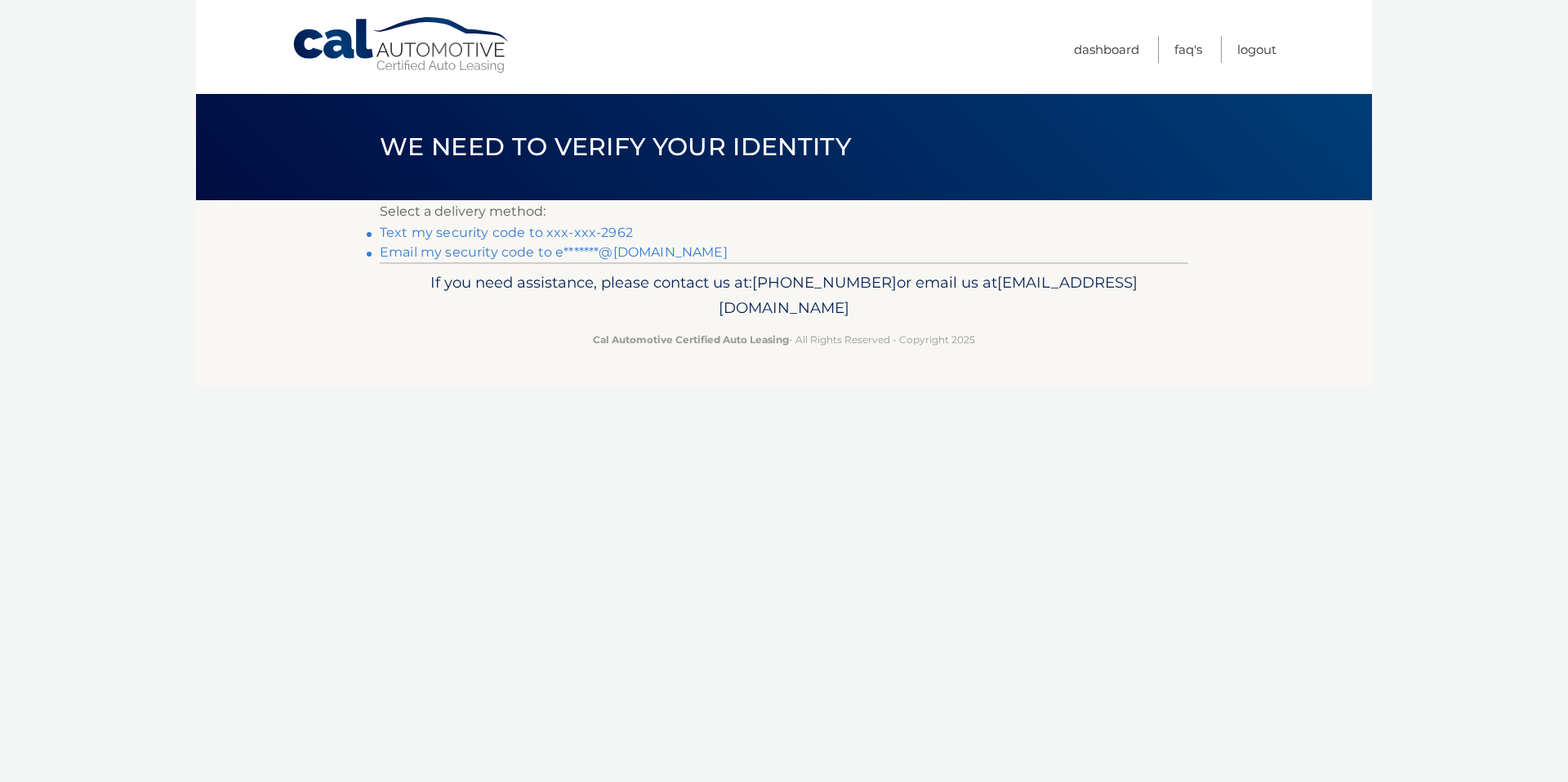
click at [542, 236] on link "Text my security code to xxx-xxx-2962" at bounding box center [506, 233] width 253 height 16
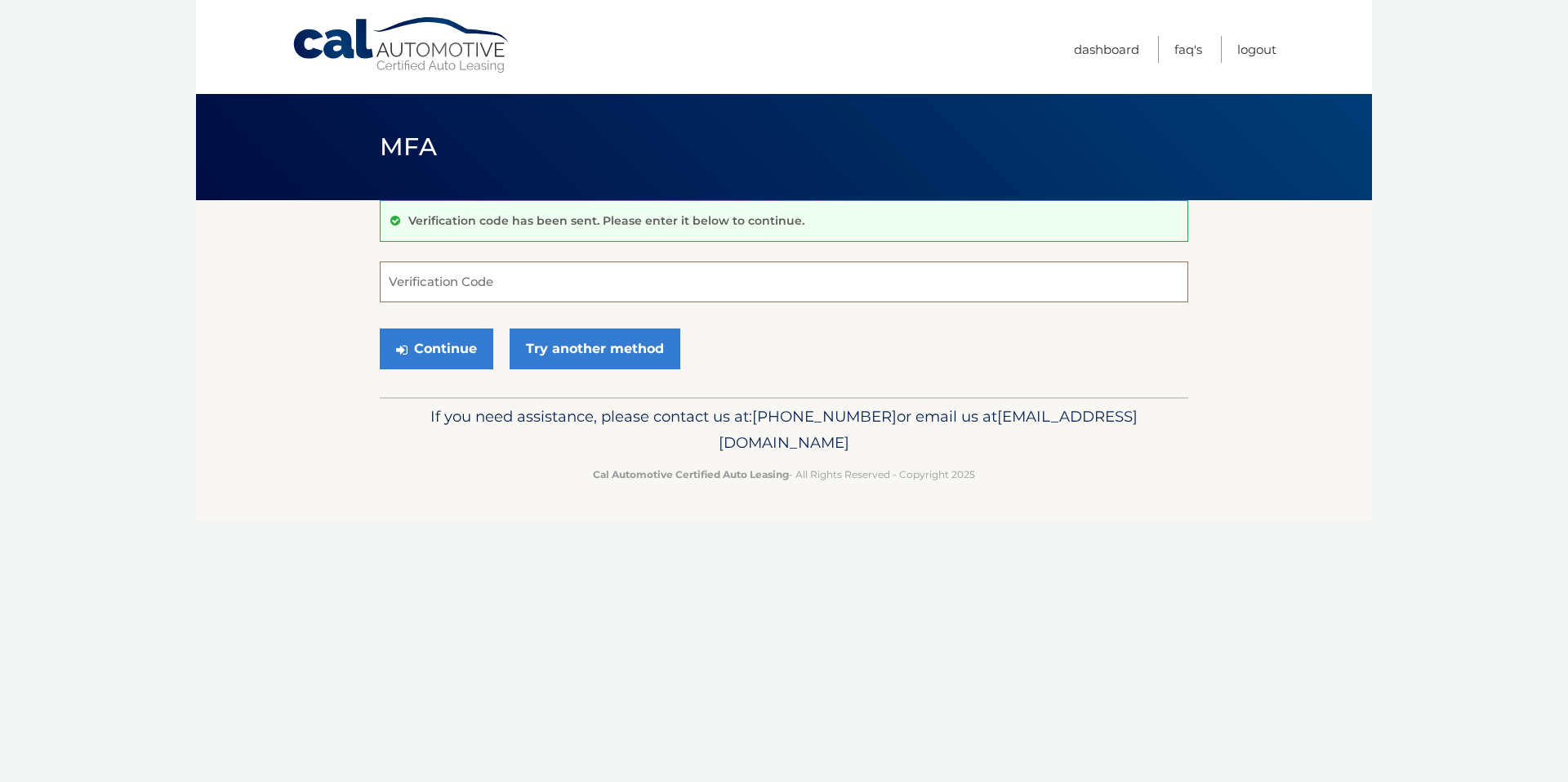
click at [461, 283] on input "Verification Code" at bounding box center [784, 281] width 809 height 40
type input "500156"
click at [452, 340] on button "Continue" at bounding box center [436, 348] width 113 height 40
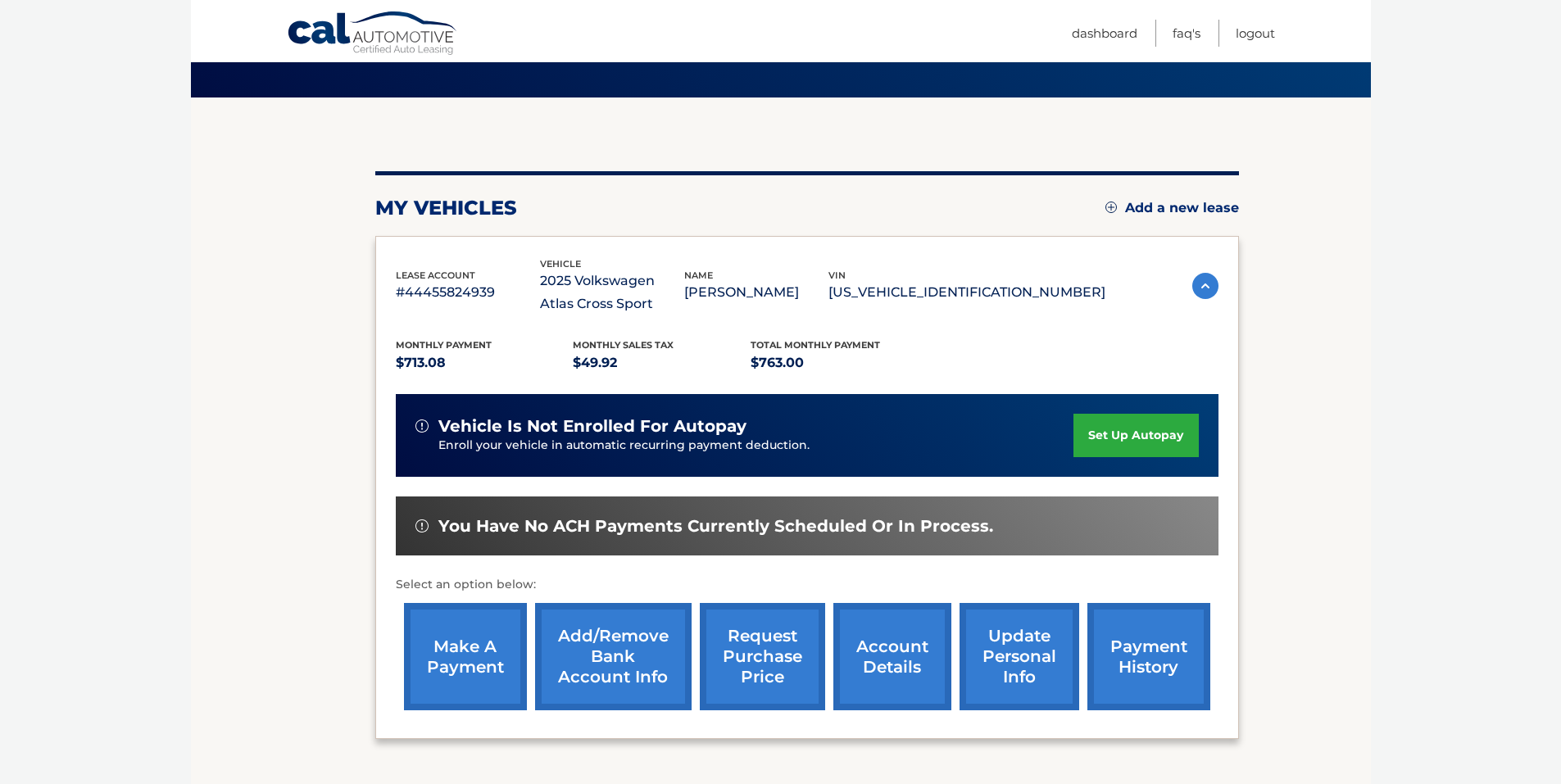
scroll to position [164, 0]
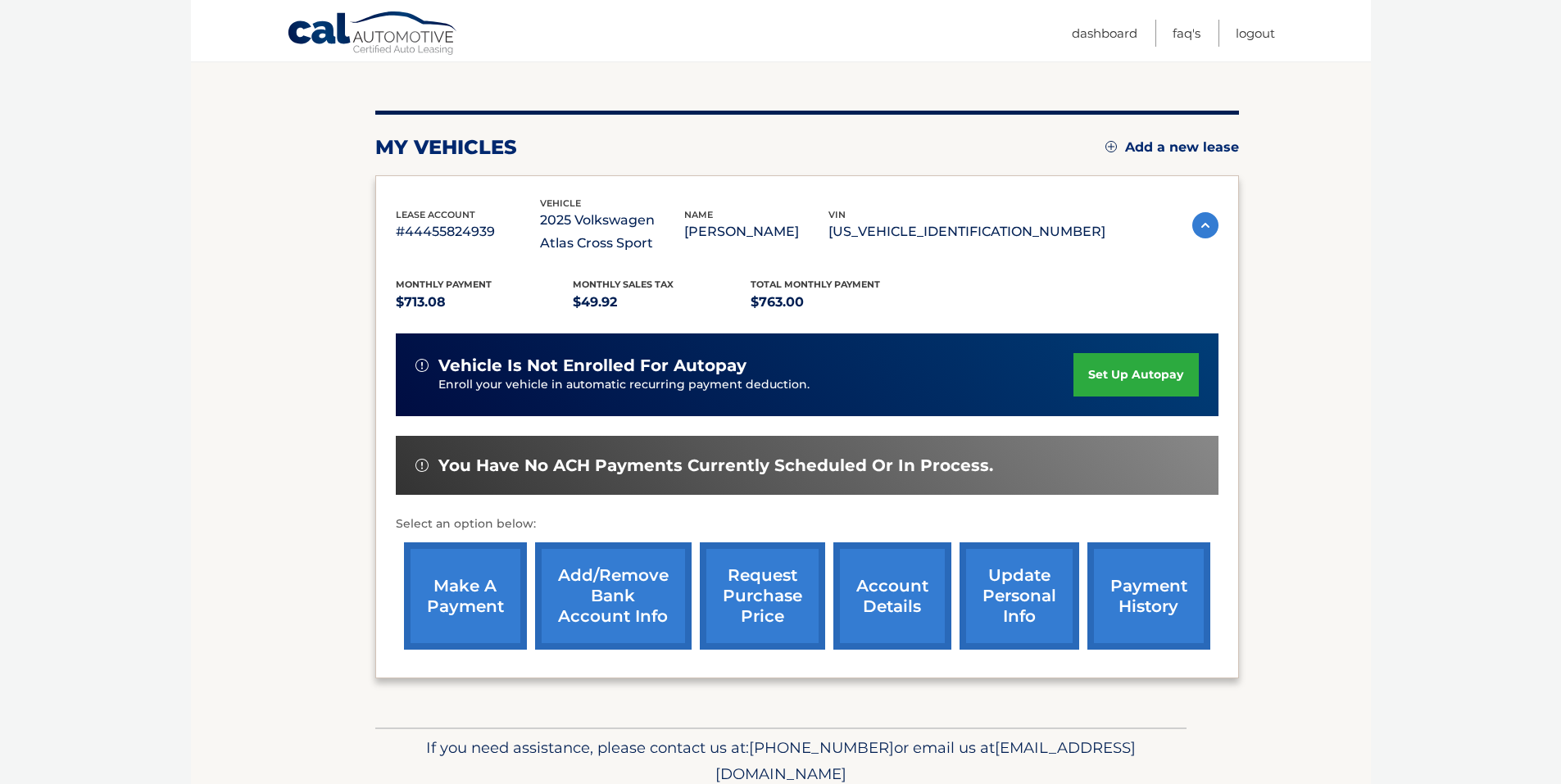
click at [463, 599] on link "make a payment" at bounding box center [465, 595] width 123 height 108
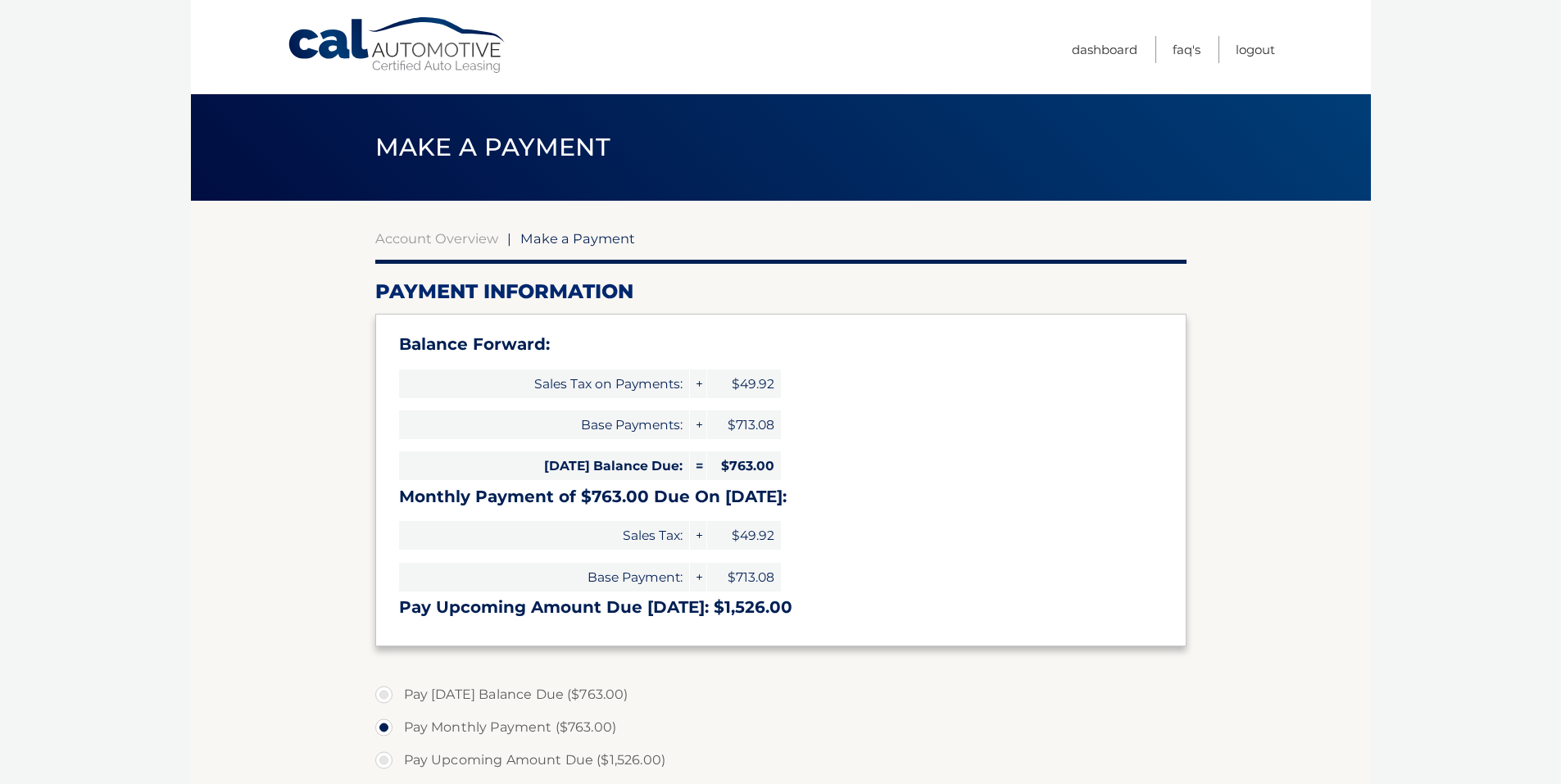
select select "OTY1YTdmNzMtY2M1Ni00N2E3LTkwNjQtMTY5YThlZWYzOGFl"
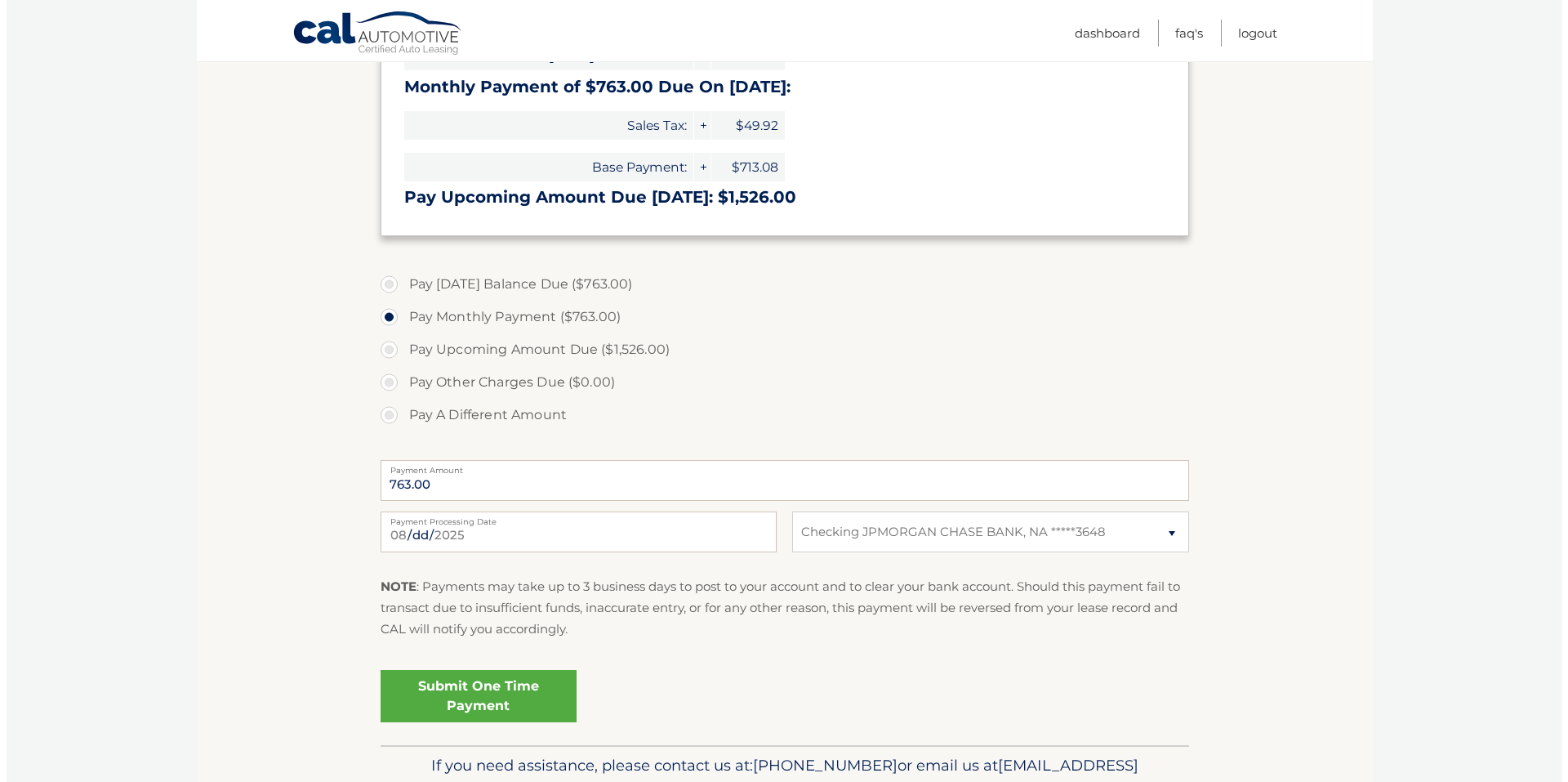
scroll to position [496, 0]
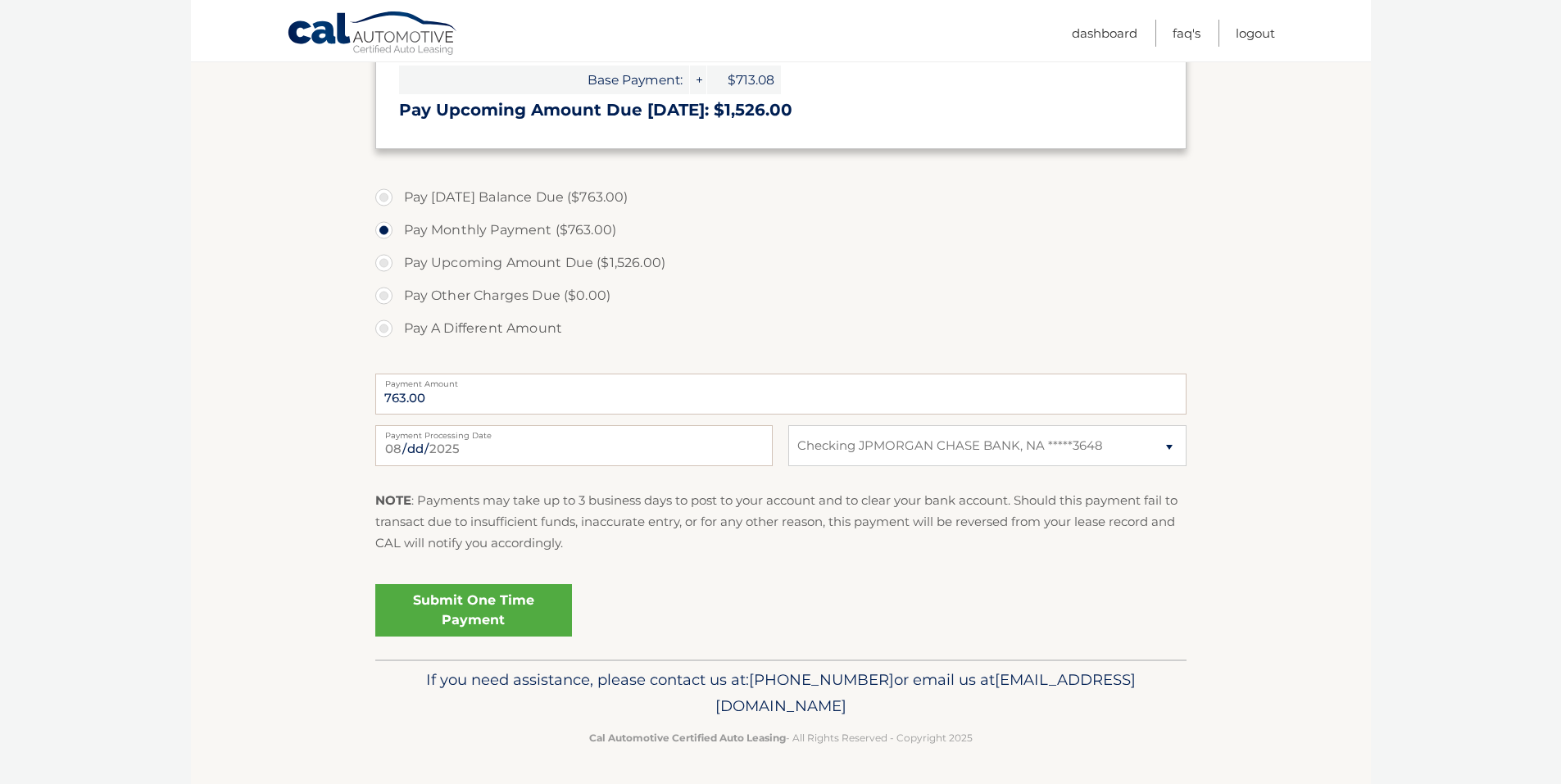
click at [500, 610] on link "Submit One Time Payment" at bounding box center [473, 610] width 197 height 52
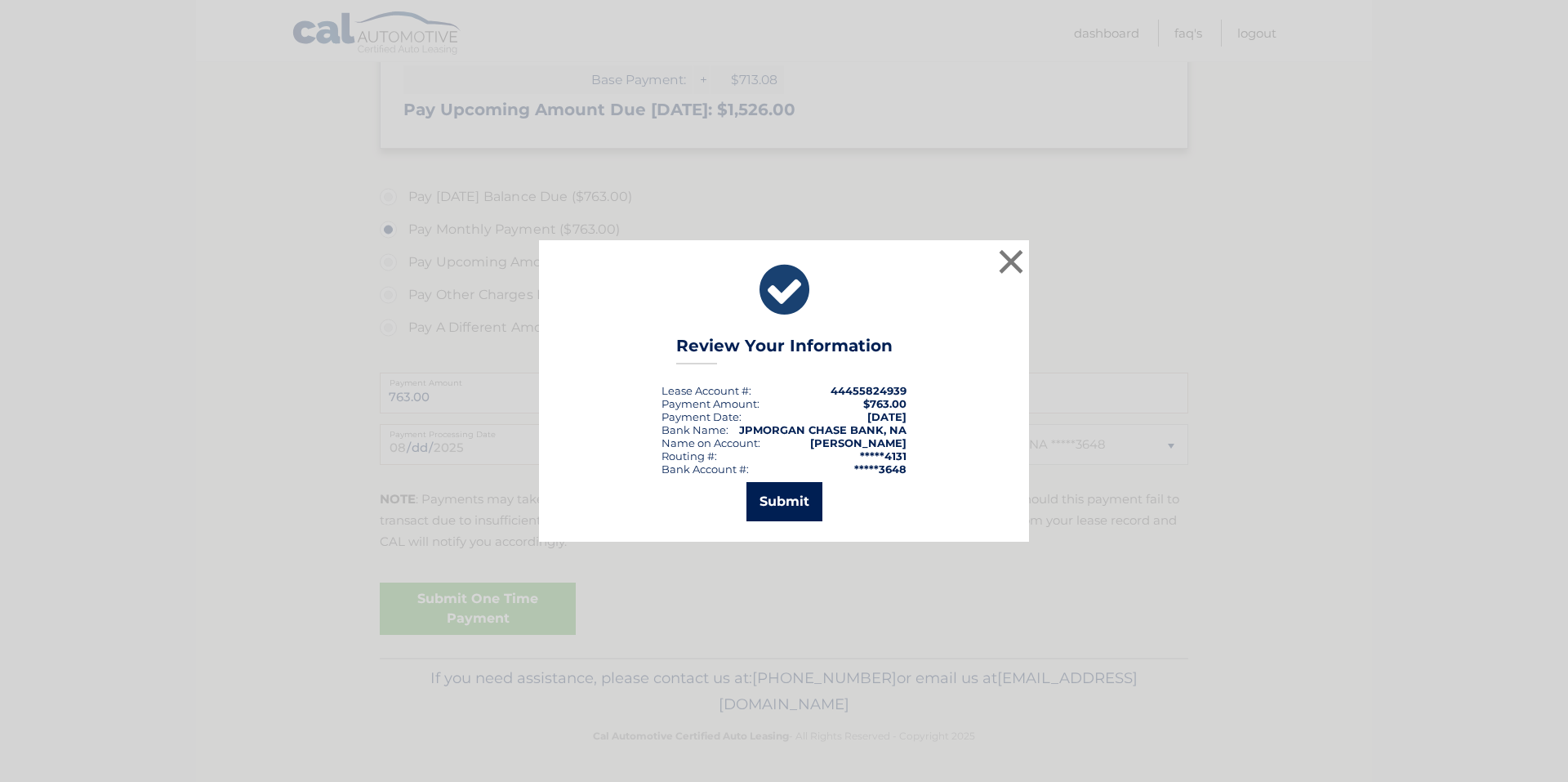
click at [796, 510] on button "Submit" at bounding box center [784, 502] width 76 height 39
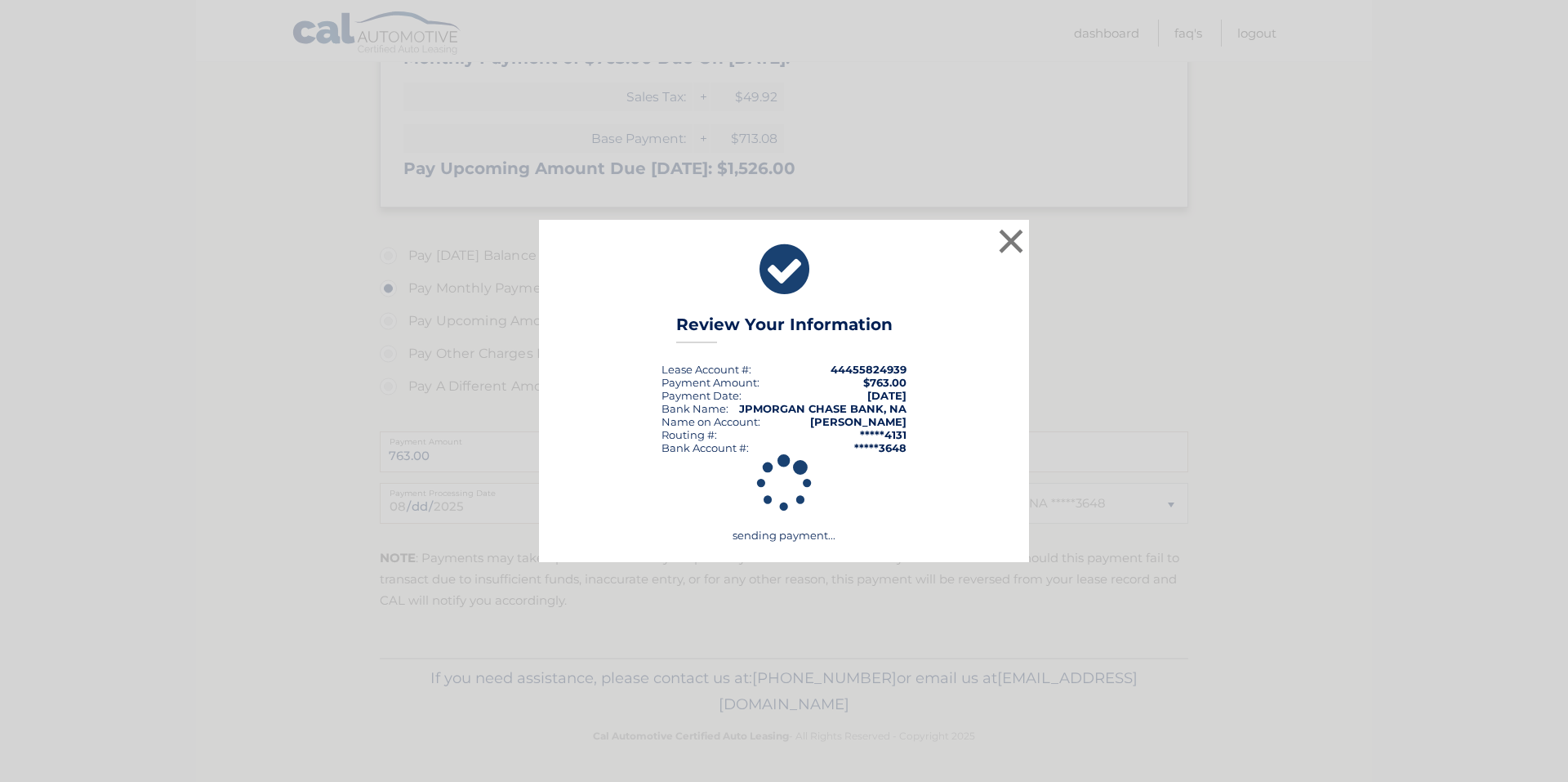
scroll to position [437, 0]
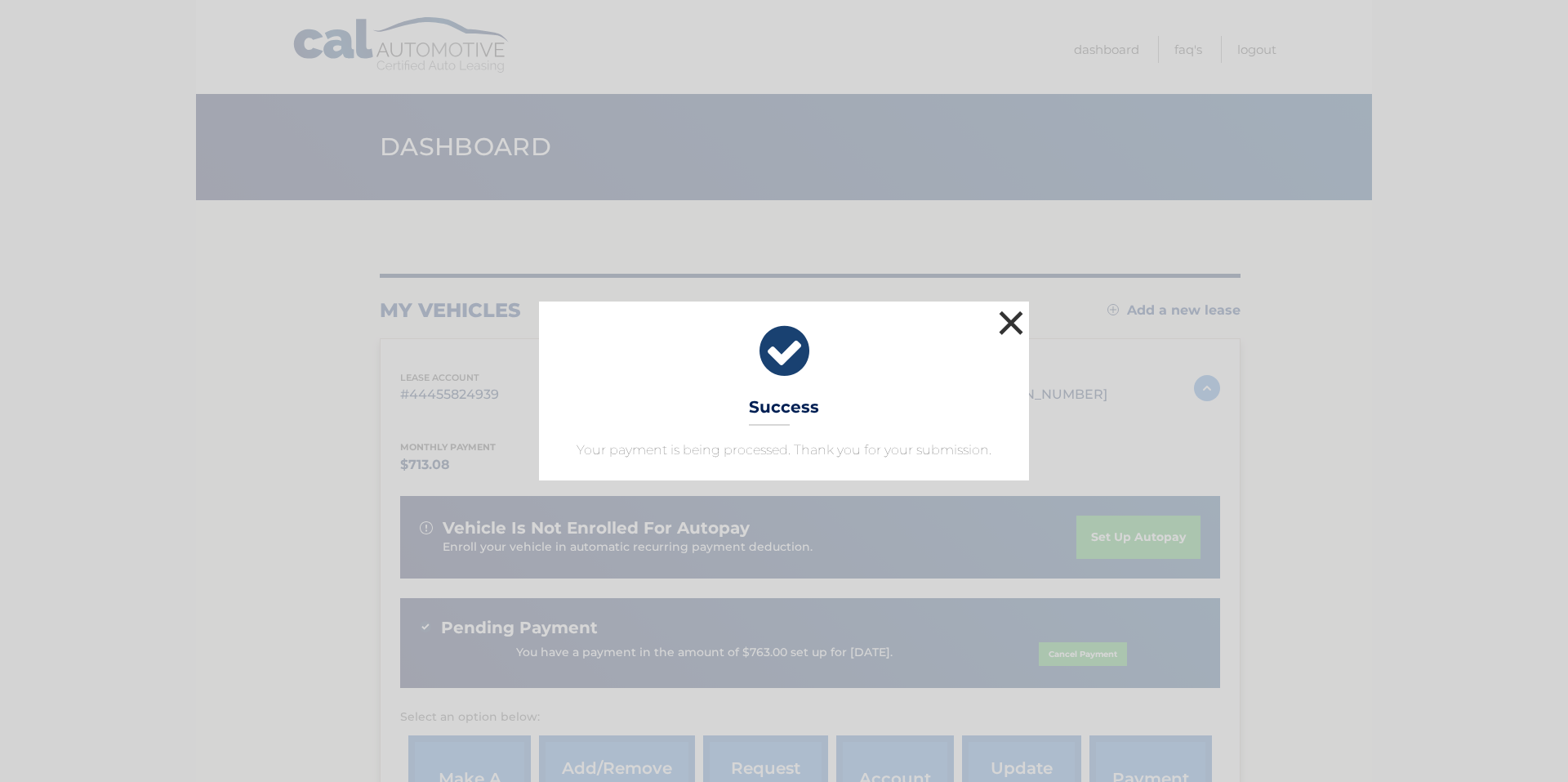
click at [1010, 320] on button "×" at bounding box center [1011, 322] width 33 height 33
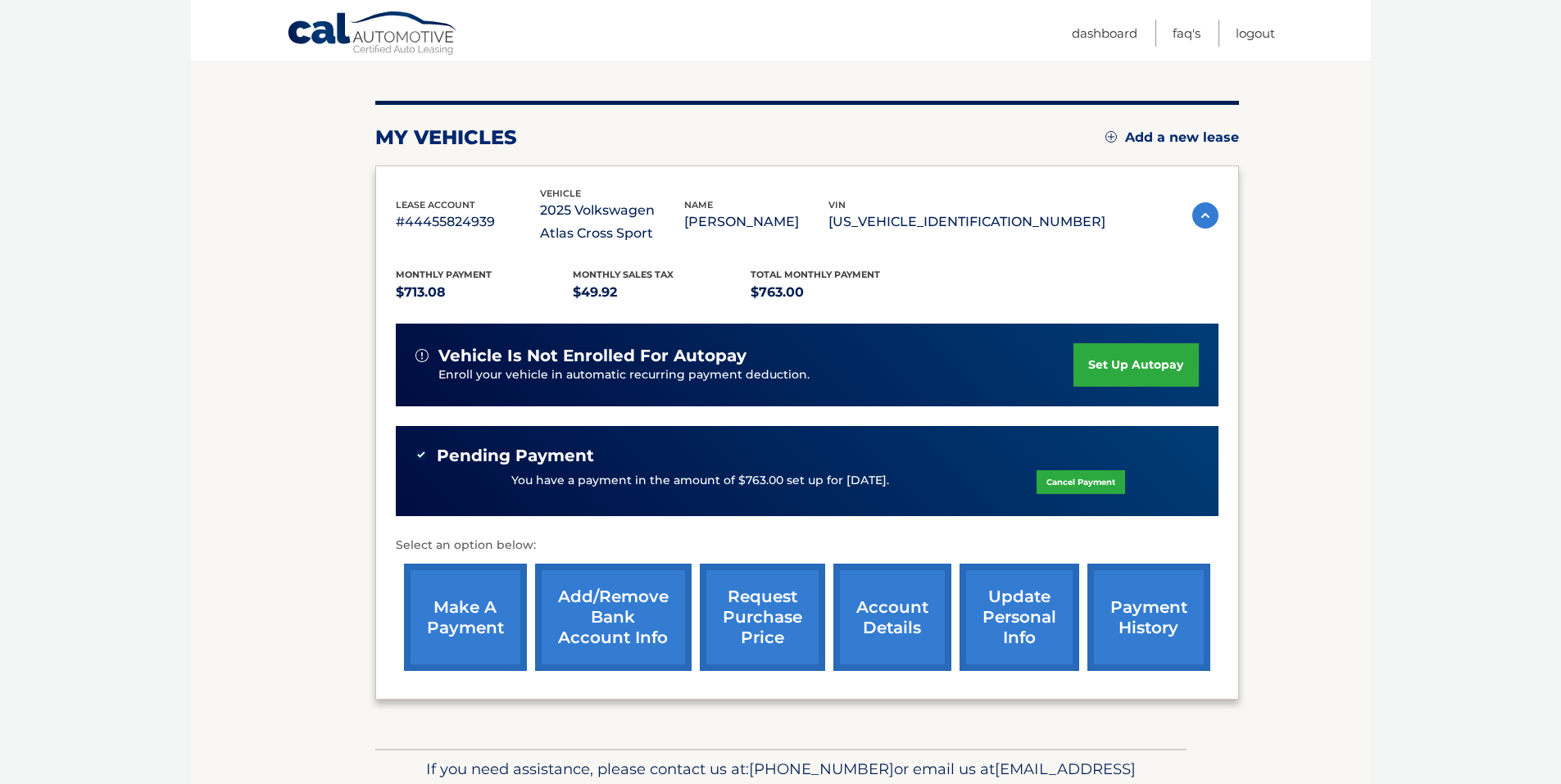
scroll to position [17, 0]
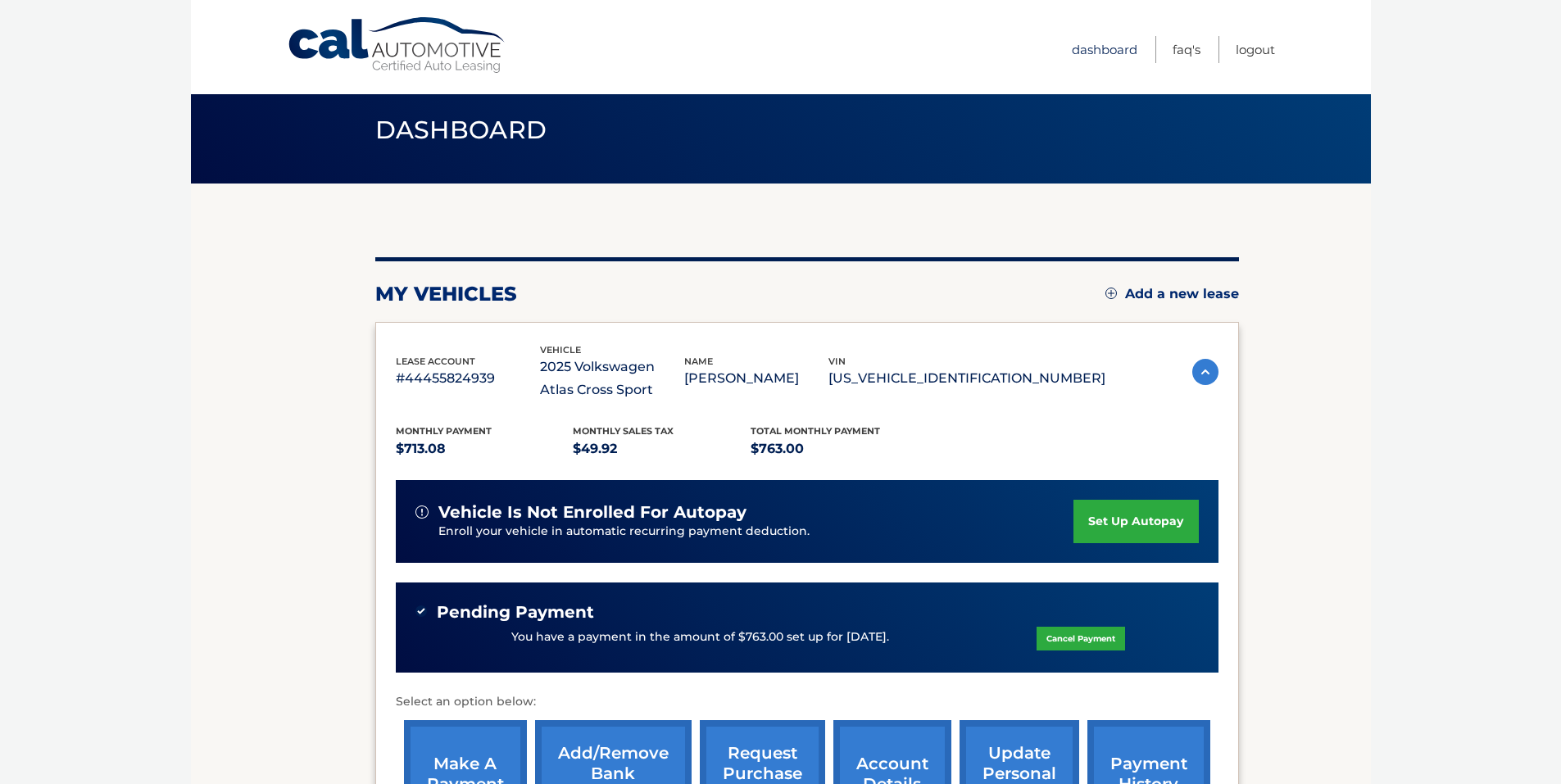
click at [1087, 54] on link "Dashboard" at bounding box center [1104, 48] width 65 height 27
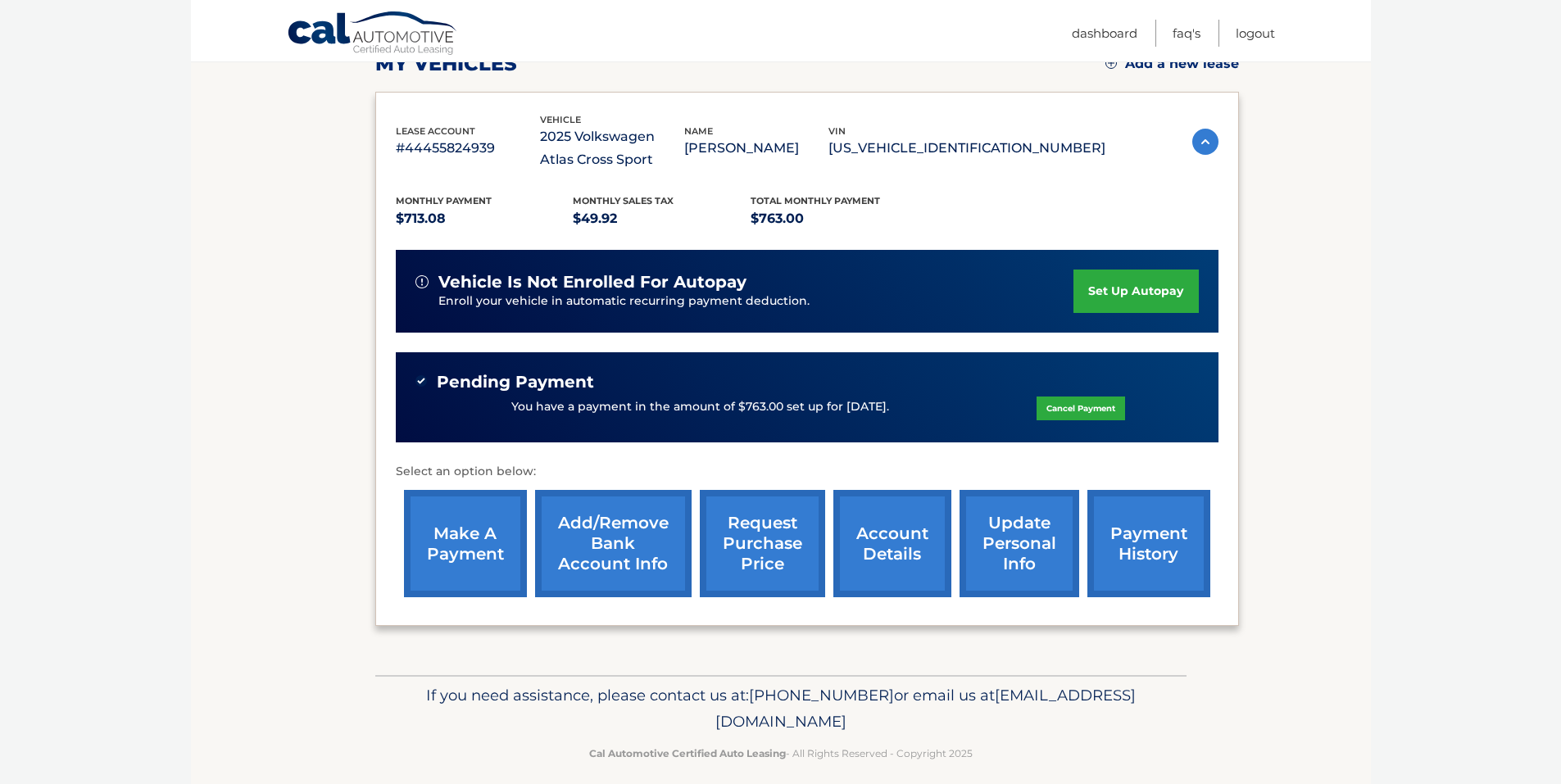
scroll to position [263, 0]
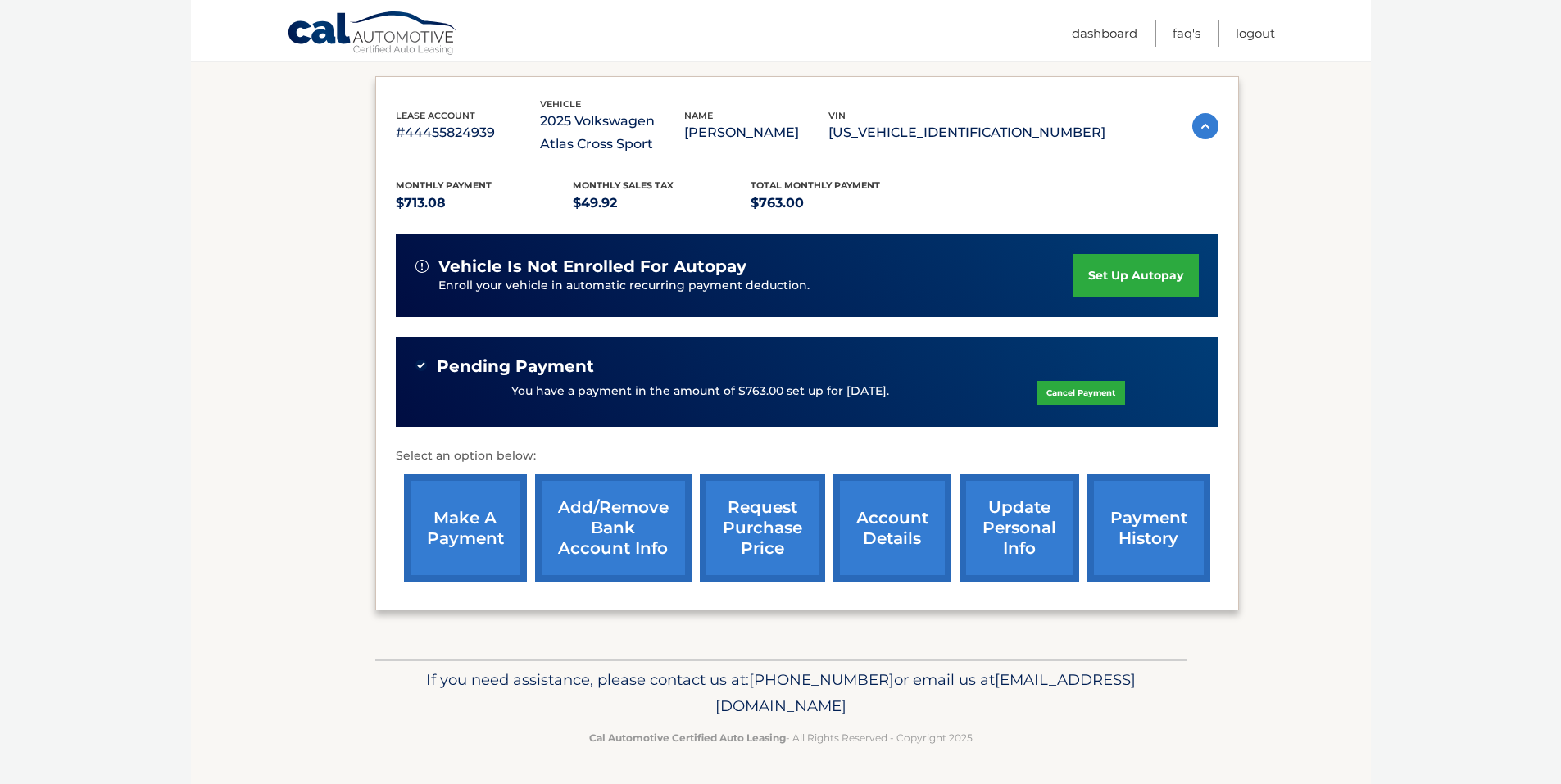
click at [1154, 535] on link "payment history" at bounding box center [1148, 528] width 123 height 108
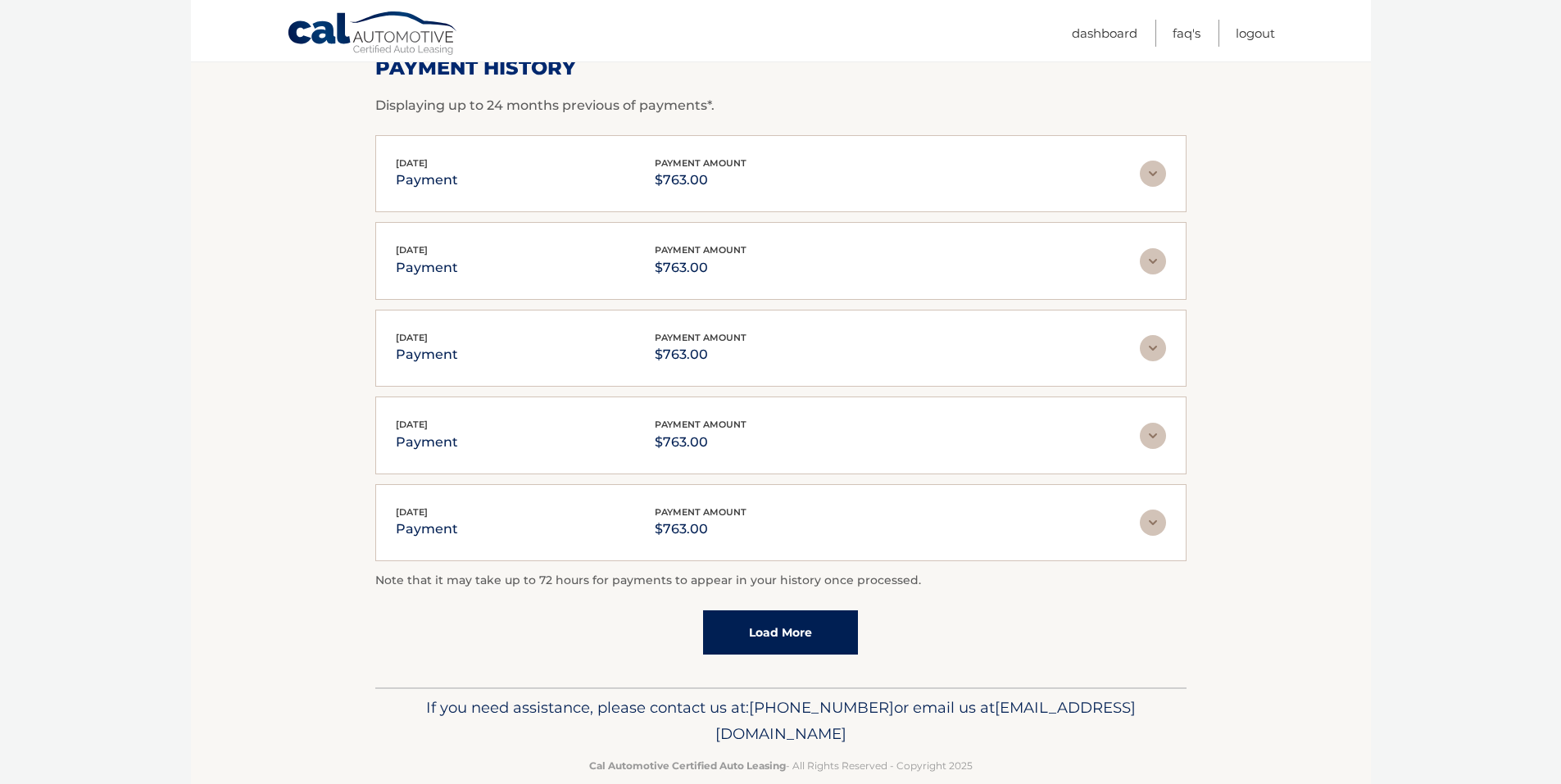
scroll to position [293, 0]
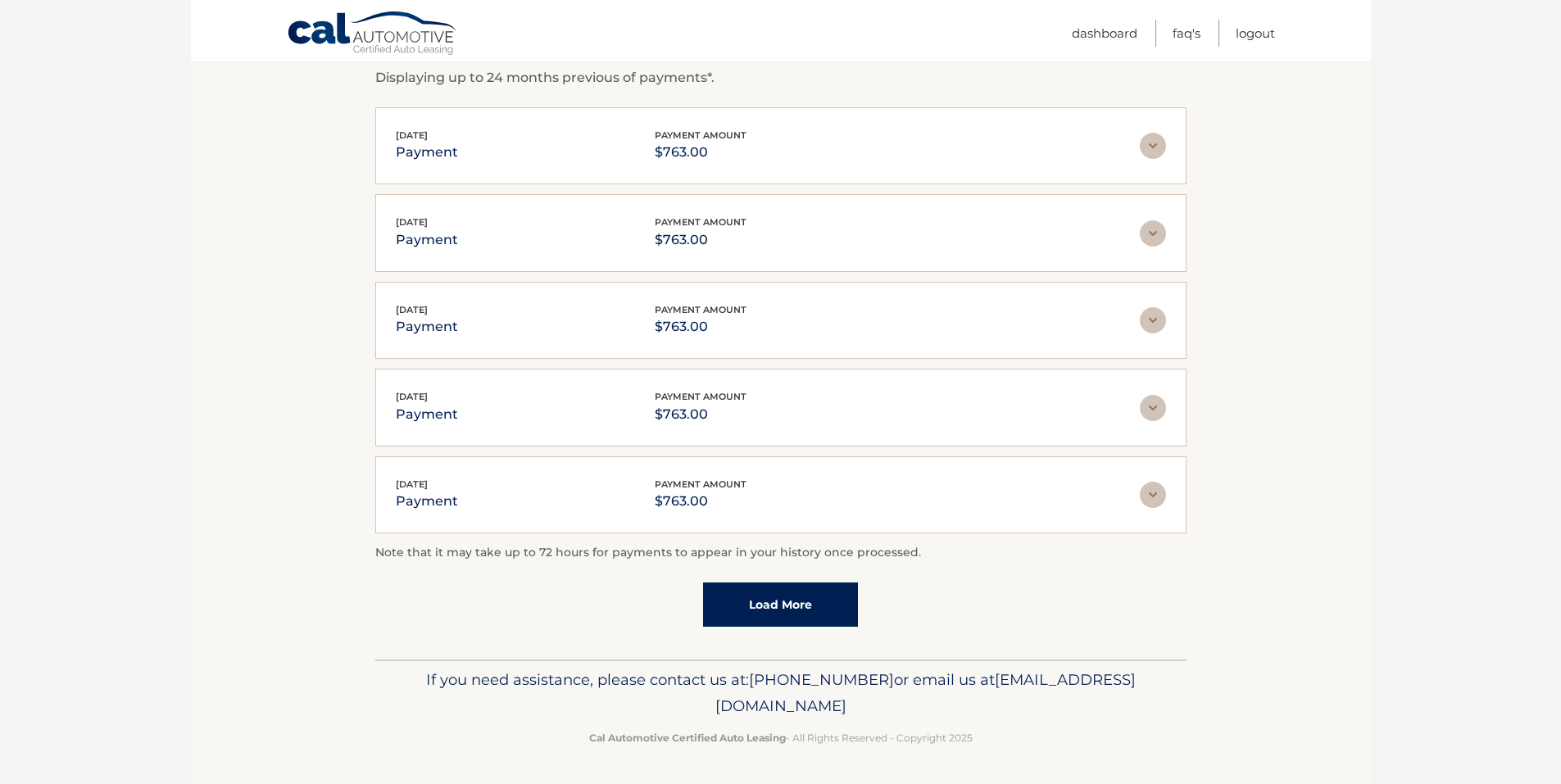
click at [775, 601] on link "Load More" at bounding box center [780, 604] width 155 height 44
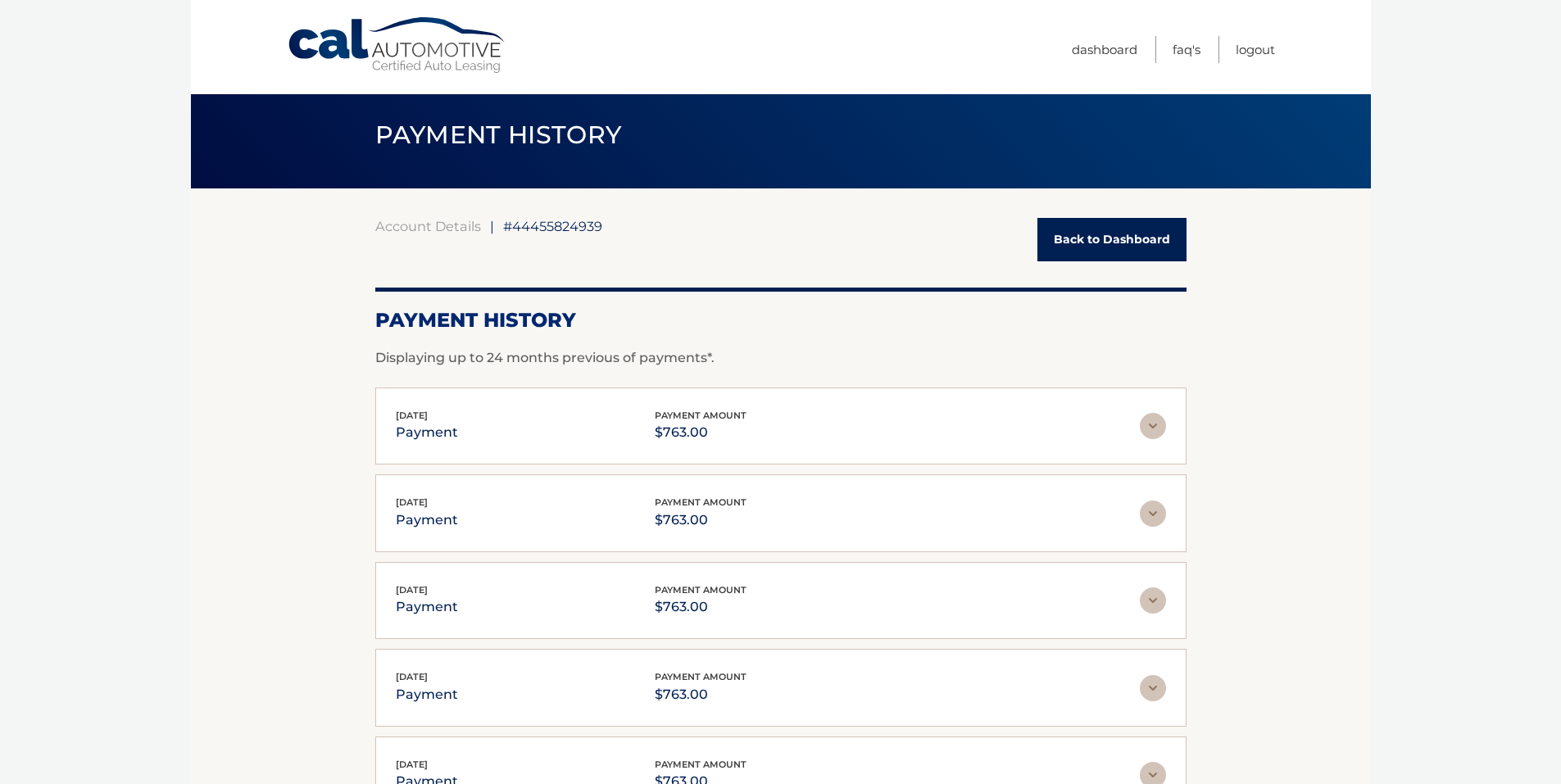
scroll to position [0, 0]
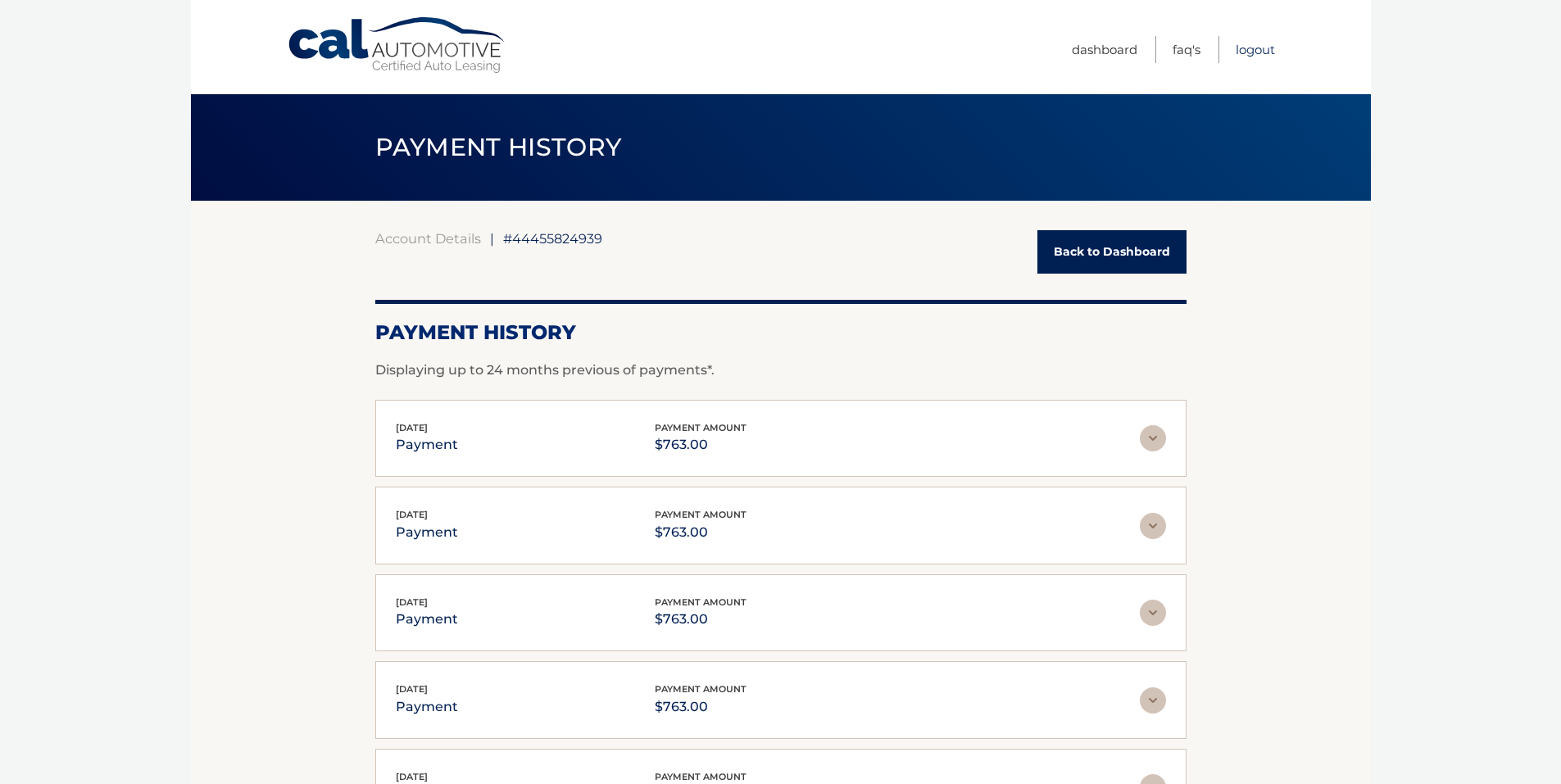
click at [1254, 49] on link "Logout" at bounding box center [1255, 48] width 40 height 27
